Goal: Transaction & Acquisition: Purchase product/service

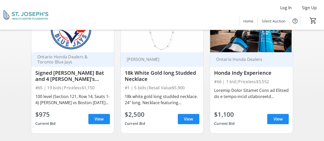
scroll to position [77, 0]
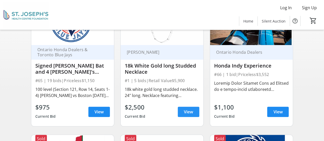
click at [191, 115] on span "View" at bounding box center [188, 112] width 9 height 6
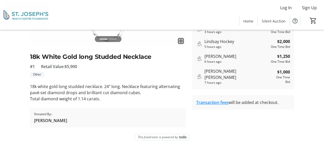
scroll to position [96, 0]
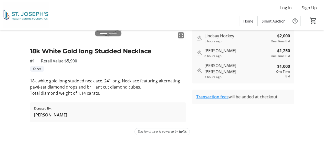
click at [224, 94] on link "Transaction fees" at bounding box center [212, 97] width 32 height 6
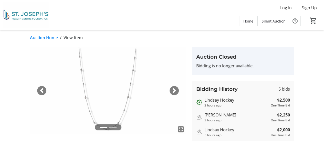
scroll to position [0, 0]
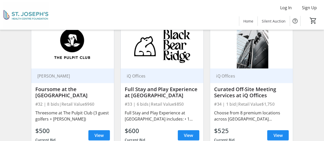
scroll to position [1564, 0]
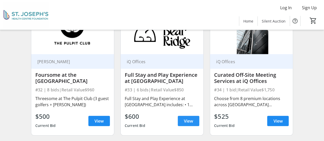
click at [192, 123] on span "View" at bounding box center [188, 121] width 9 height 6
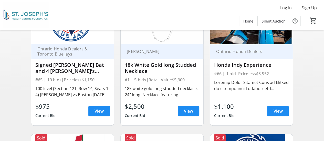
scroll to position [103, 0]
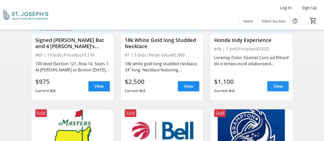
click at [275, 89] on span "View" at bounding box center [278, 86] width 9 height 6
